Goal: Task Accomplishment & Management: Complete application form

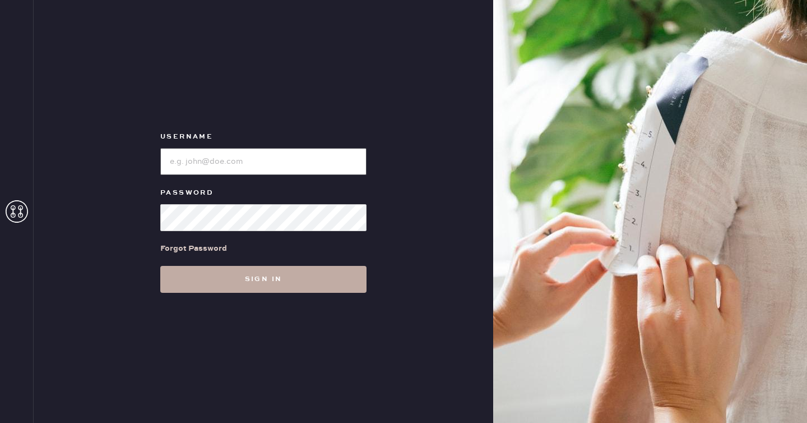
type input "reformationseattle"
click at [218, 285] on button "Sign in" at bounding box center [263, 279] width 206 height 27
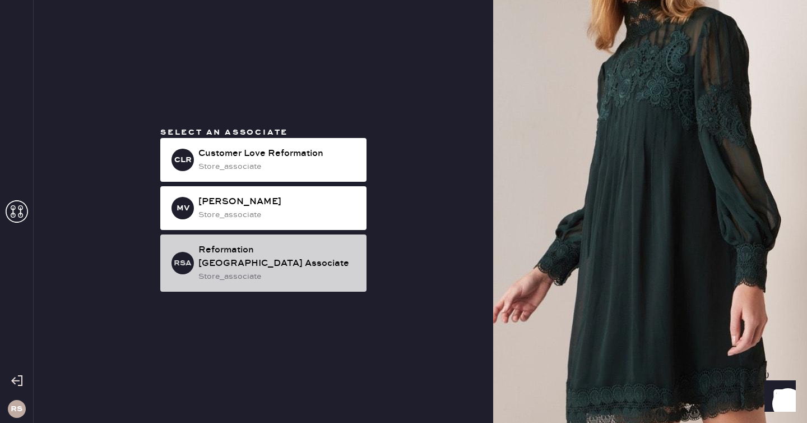
click at [262, 256] on div "Reformation [GEOGRAPHIC_DATA] Associate" at bounding box center [278, 256] width 159 height 27
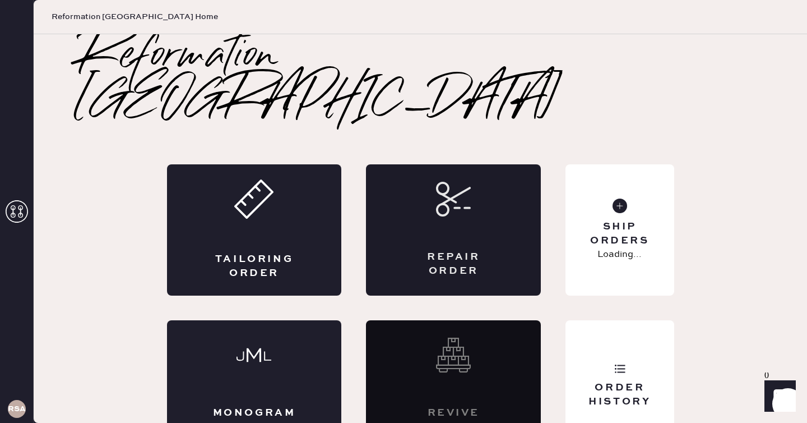
click at [417, 208] on div "Repair Order" at bounding box center [453, 229] width 175 height 131
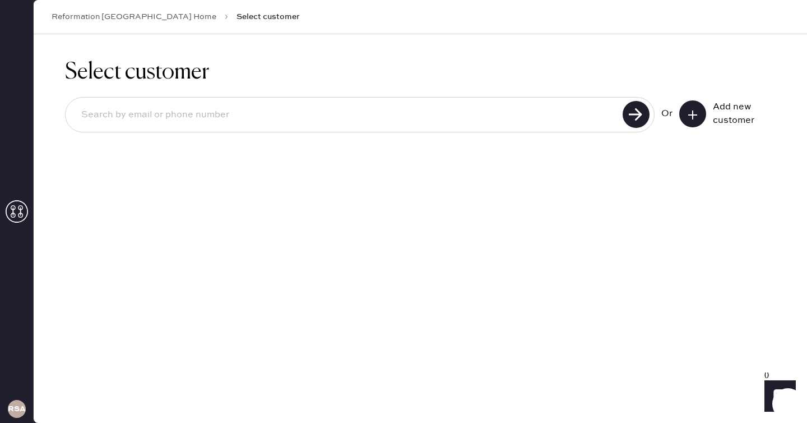
click at [523, 117] on input at bounding box center [345, 115] width 547 height 26
type input "[EMAIL_ADDRESS][DOMAIN_NAME]"
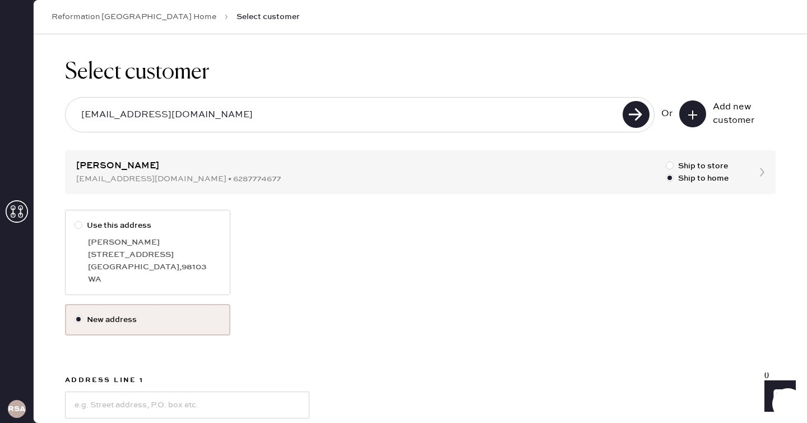
click at [140, 246] on div "[PERSON_NAME]" at bounding box center [154, 242] width 133 height 12
click at [75, 220] on input "Use this address" at bounding box center [75, 219] width 1 height 1
radio input "true"
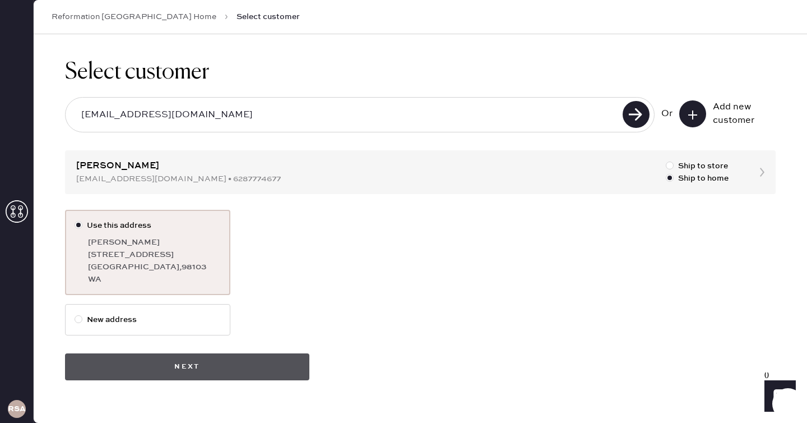
click at [224, 362] on button "Next" at bounding box center [187, 366] width 244 height 27
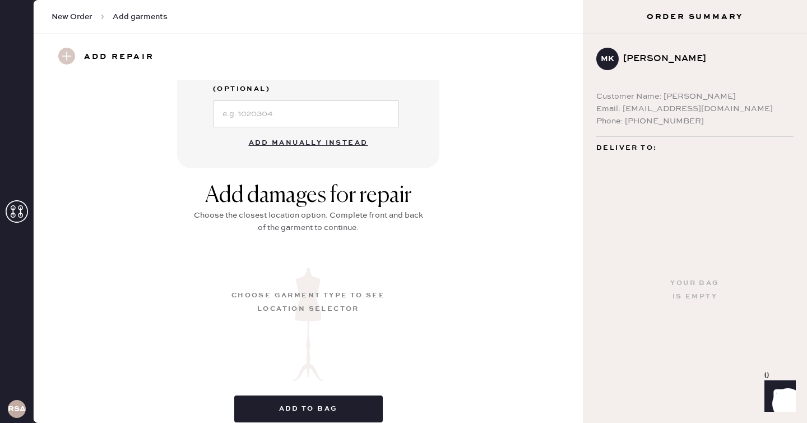
scroll to position [379, 0]
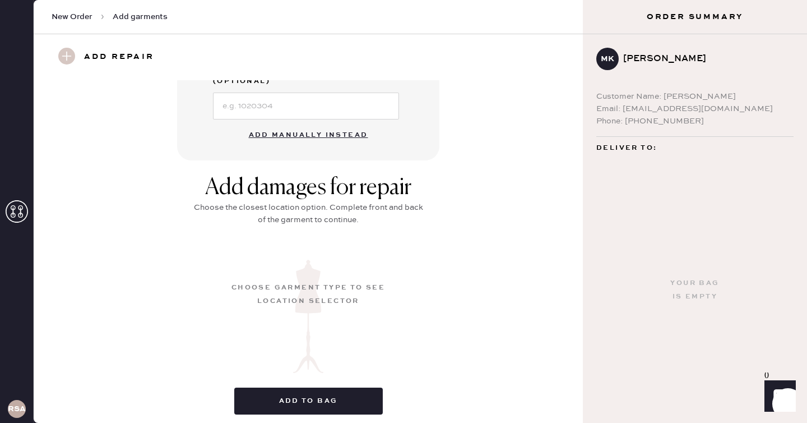
click at [323, 124] on button "Add manually instead" at bounding box center [308, 135] width 133 height 22
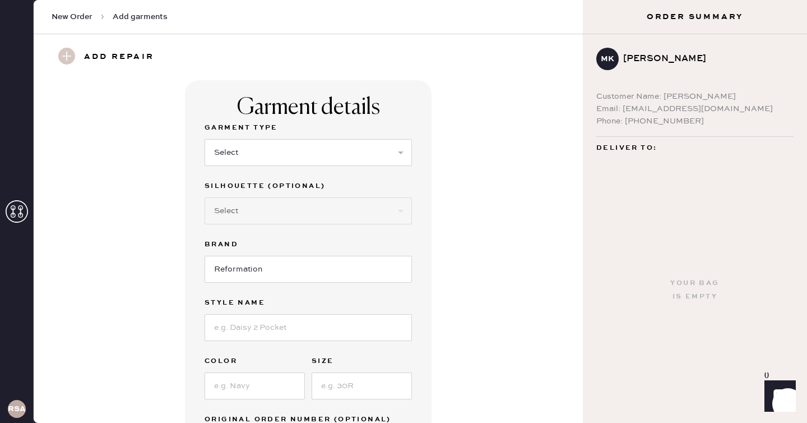
scroll to position [1, 0]
click at [276, 154] on select "Select Basic Skirt Jeans Leggings Pants Shorts Basic Sleeved Dress Basic Sleeve…" at bounding box center [308, 152] width 207 height 27
select select "6"
click at [205, 139] on select "Select Basic Skirt Jeans Leggings Pants Shorts Basic Sleeved Dress Basic Sleeve…" at bounding box center [308, 152] width 207 height 27
click at [273, 320] on input at bounding box center [308, 326] width 207 height 27
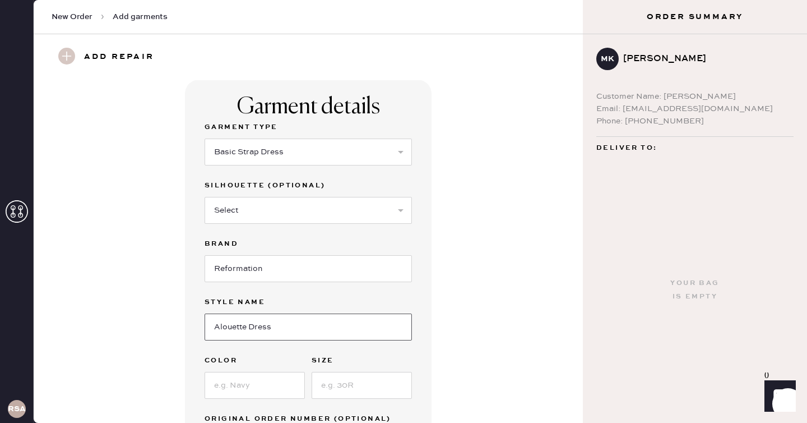
type input "Alouette Dress"
click at [260, 395] on input at bounding box center [255, 385] width 100 height 27
type input "Fior Di Latte"
click at [333, 391] on input at bounding box center [362, 385] width 100 height 27
type input "2"
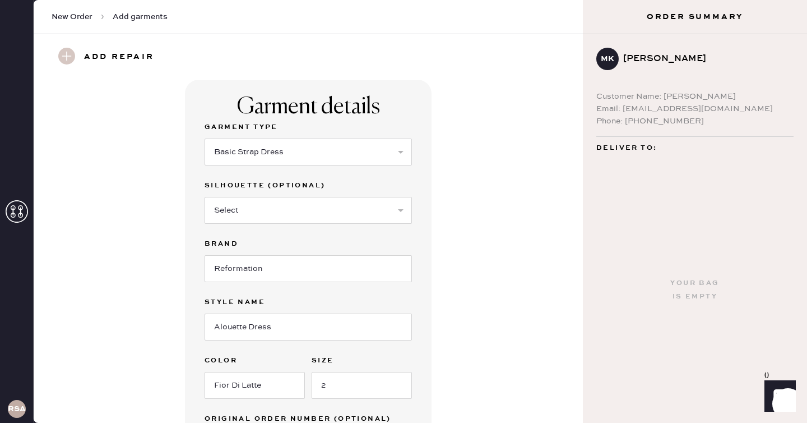
click at [464, 363] on div "Garment details Garment Type Select Basic Skirt Jeans Leggings Pants Shorts Bas…" at bounding box center [308, 287] width 509 height 414
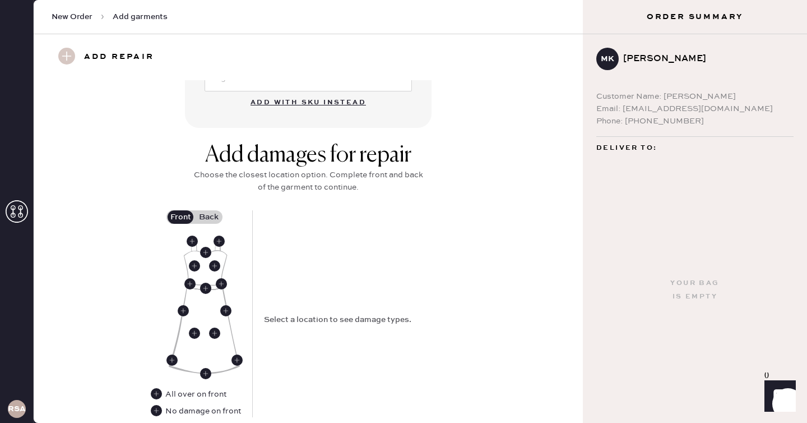
scroll to position [367, 0]
click at [212, 218] on label "Back" at bounding box center [209, 216] width 28 height 13
click at [209, 216] on input "Back" at bounding box center [209, 216] width 0 height 0
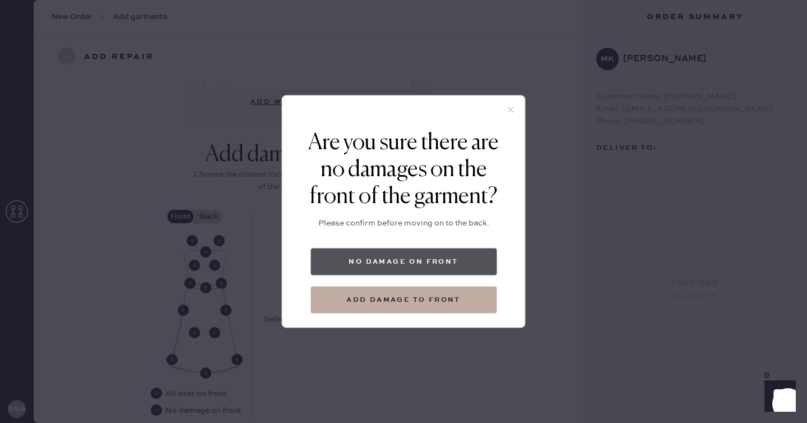
click at [409, 256] on button "No damage on front" at bounding box center [404, 261] width 186 height 27
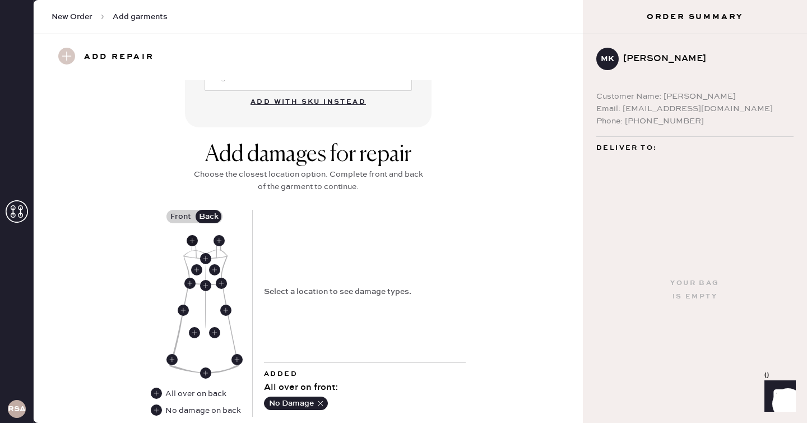
click at [195, 240] on use at bounding box center [192, 240] width 11 height 11
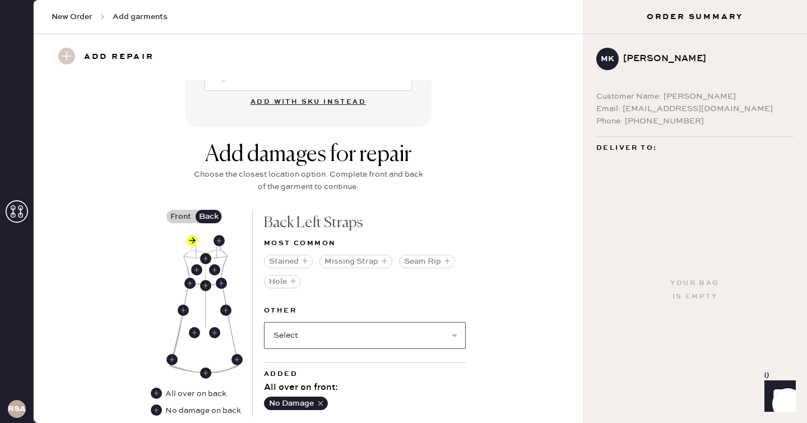
click at [376, 340] on select "Select Broken / Ripped Hem Broken Beads Broken Belt Loop Broken Button Broken C…" at bounding box center [365, 335] width 202 height 27
select select "1668"
click at [264, 322] on select "Select Broken / Ripped Hem Broken Beads Broken Belt Loop Broken Button Broken C…" at bounding box center [365, 335] width 202 height 27
select select
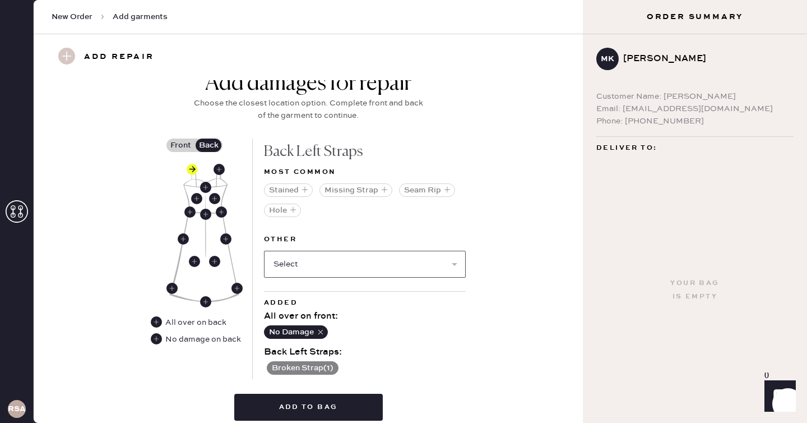
scroll to position [439, 0]
click at [391, 269] on select "Select Broken / Ripped Hem Broken Beads Broken Belt Loop Broken Button Broken C…" at bounding box center [365, 263] width 202 height 27
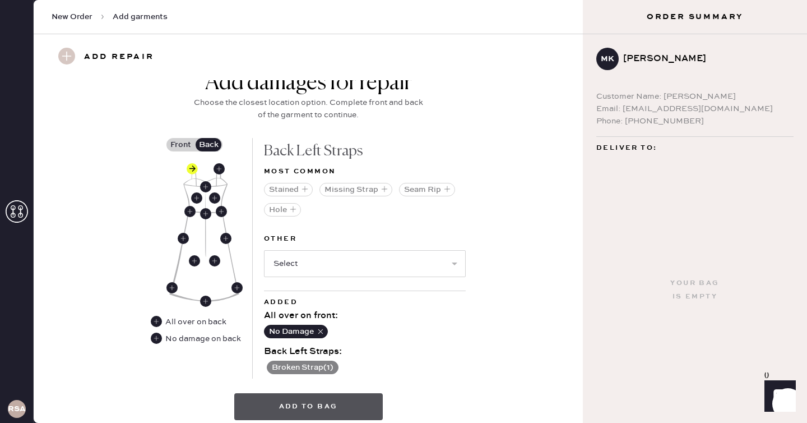
click at [320, 406] on button "Add to bag" at bounding box center [308, 406] width 149 height 27
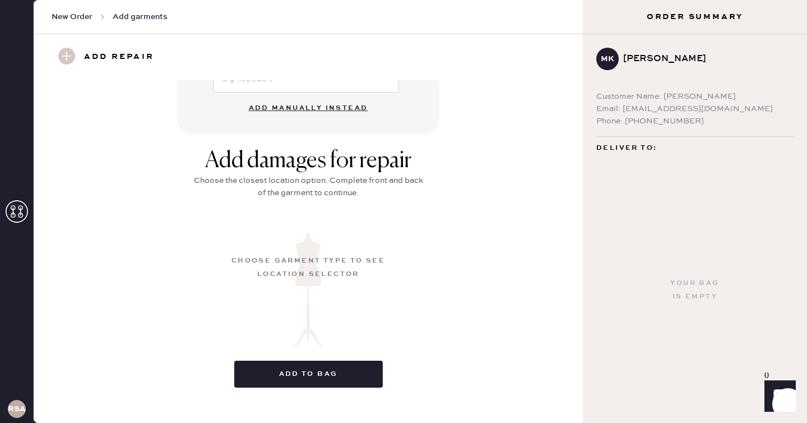
scroll to position [129, 0]
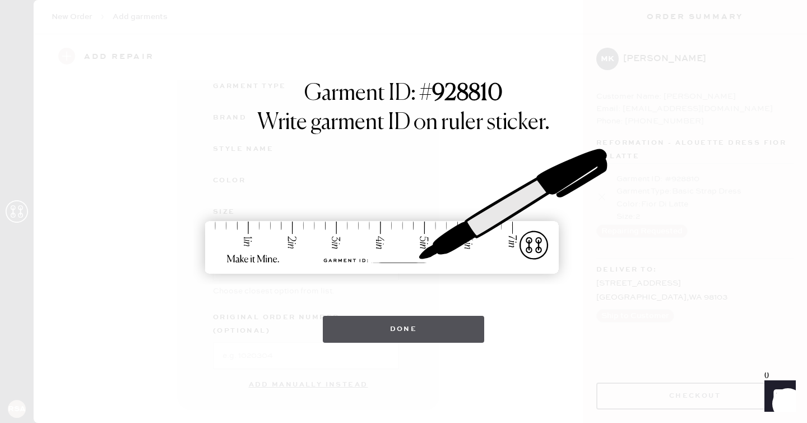
click at [406, 321] on button "Done" at bounding box center [404, 329] width 162 height 27
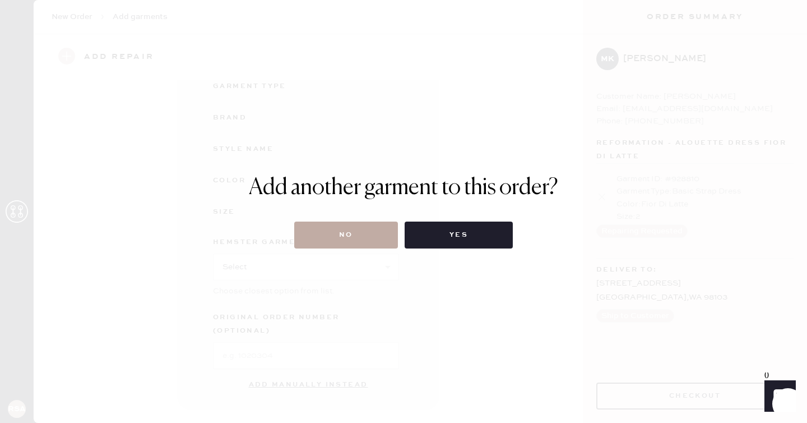
click at [356, 239] on button "No" at bounding box center [346, 235] width 104 height 27
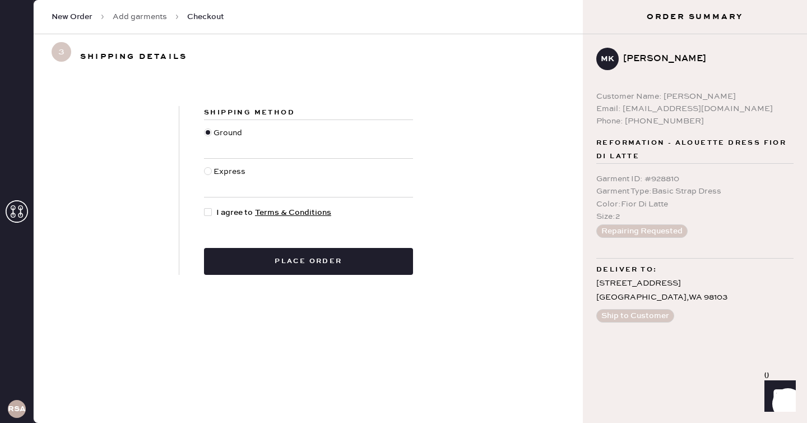
click at [219, 214] on span "I agree to Terms & Conditions" at bounding box center [273, 212] width 115 height 12
click at [205, 207] on input "I agree to Terms & Conditions" at bounding box center [204, 206] width 1 height 1
checkbox input "true"
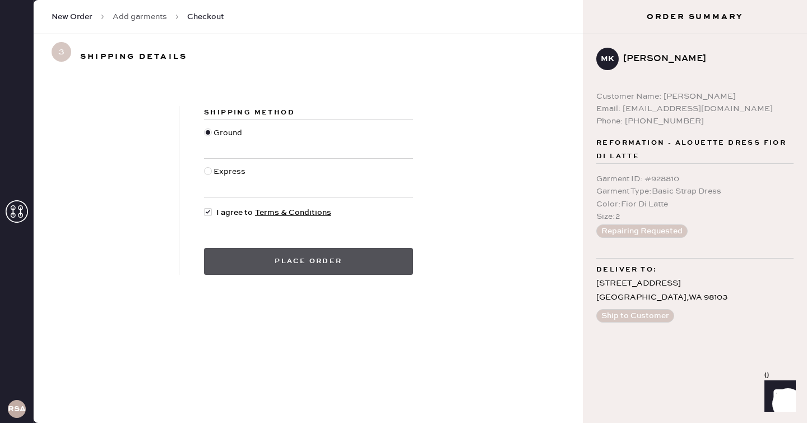
click at [246, 252] on button "Place order" at bounding box center [308, 261] width 209 height 27
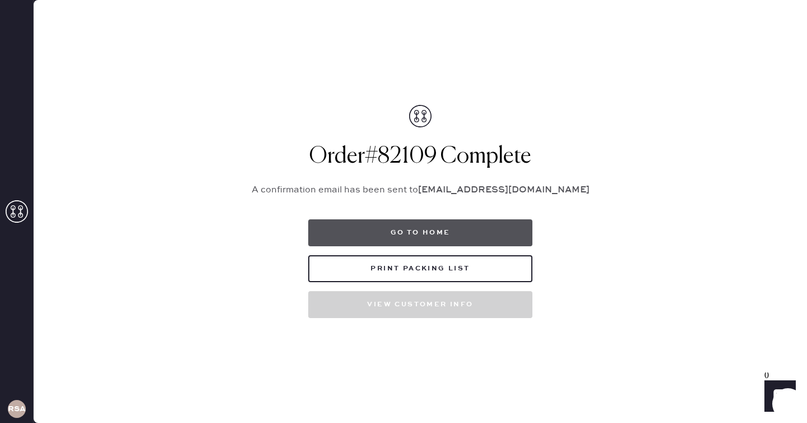
click at [478, 232] on button "Go to home" at bounding box center [420, 232] width 224 height 27
